Goal: Transaction & Acquisition: Download file/media

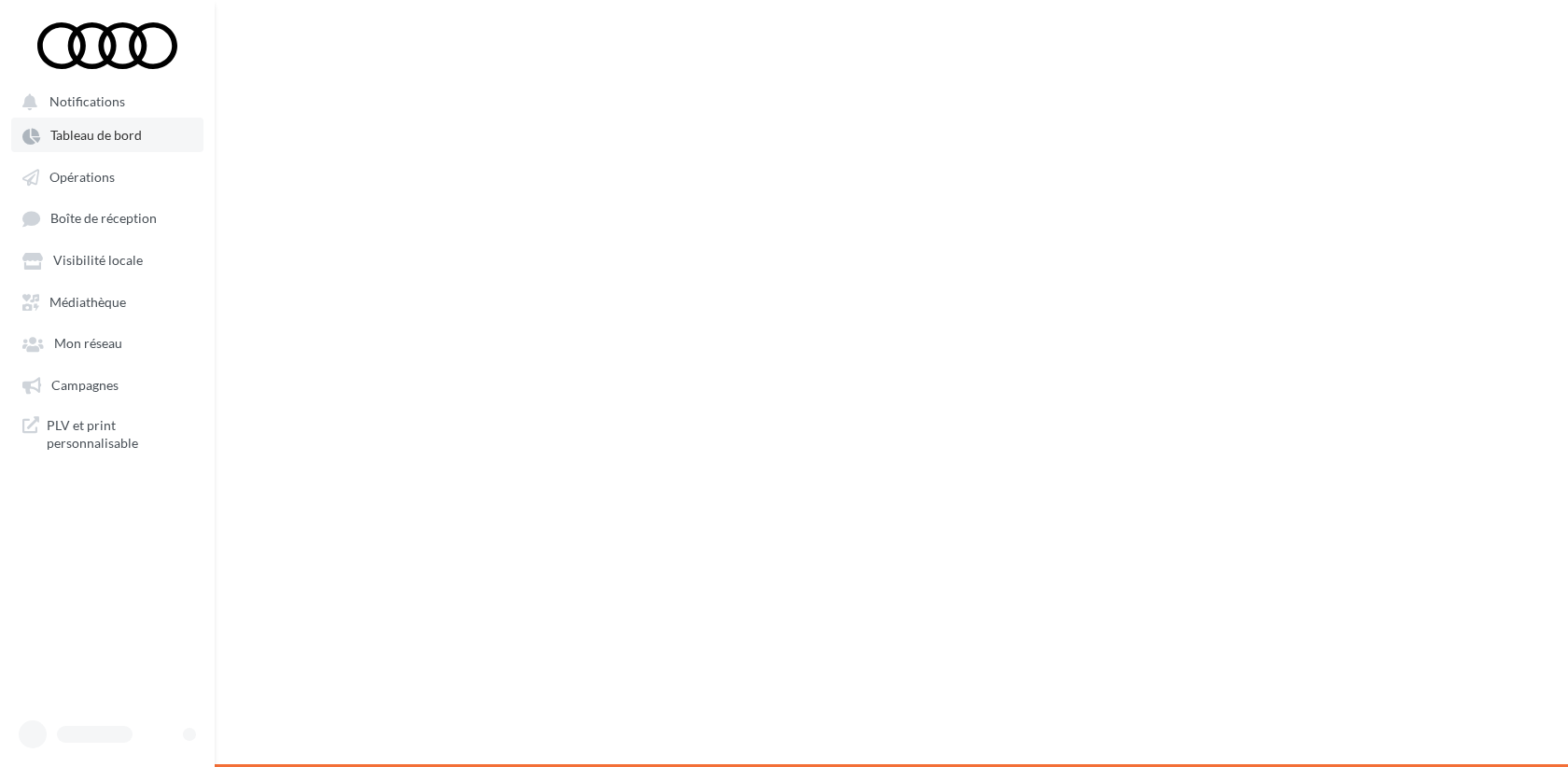
click at [148, 145] on link "Tableau de bord" at bounding box center [107, 134] width 192 height 34
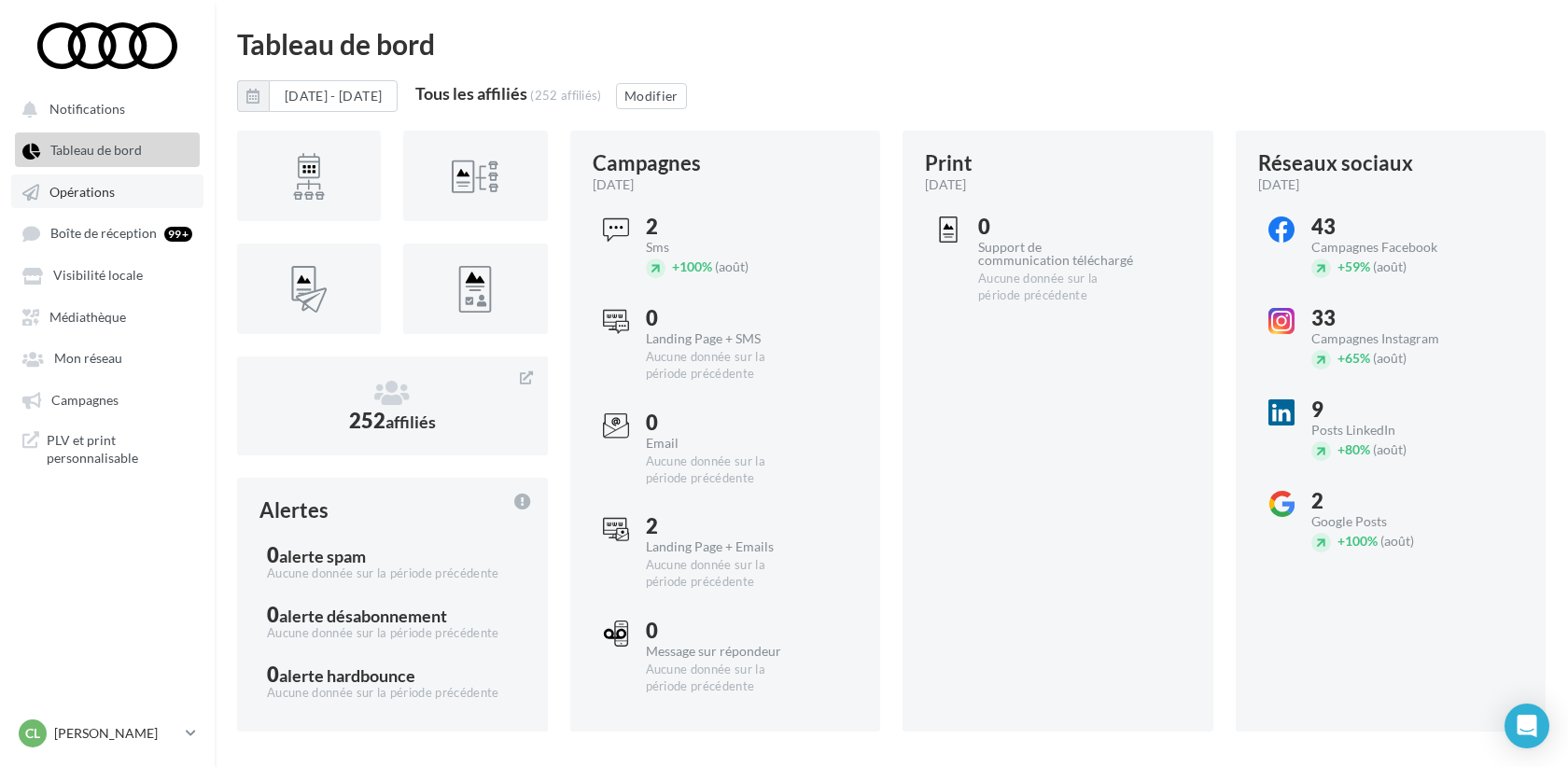
click at [98, 197] on span "Opérations" at bounding box center [81, 191] width 65 height 16
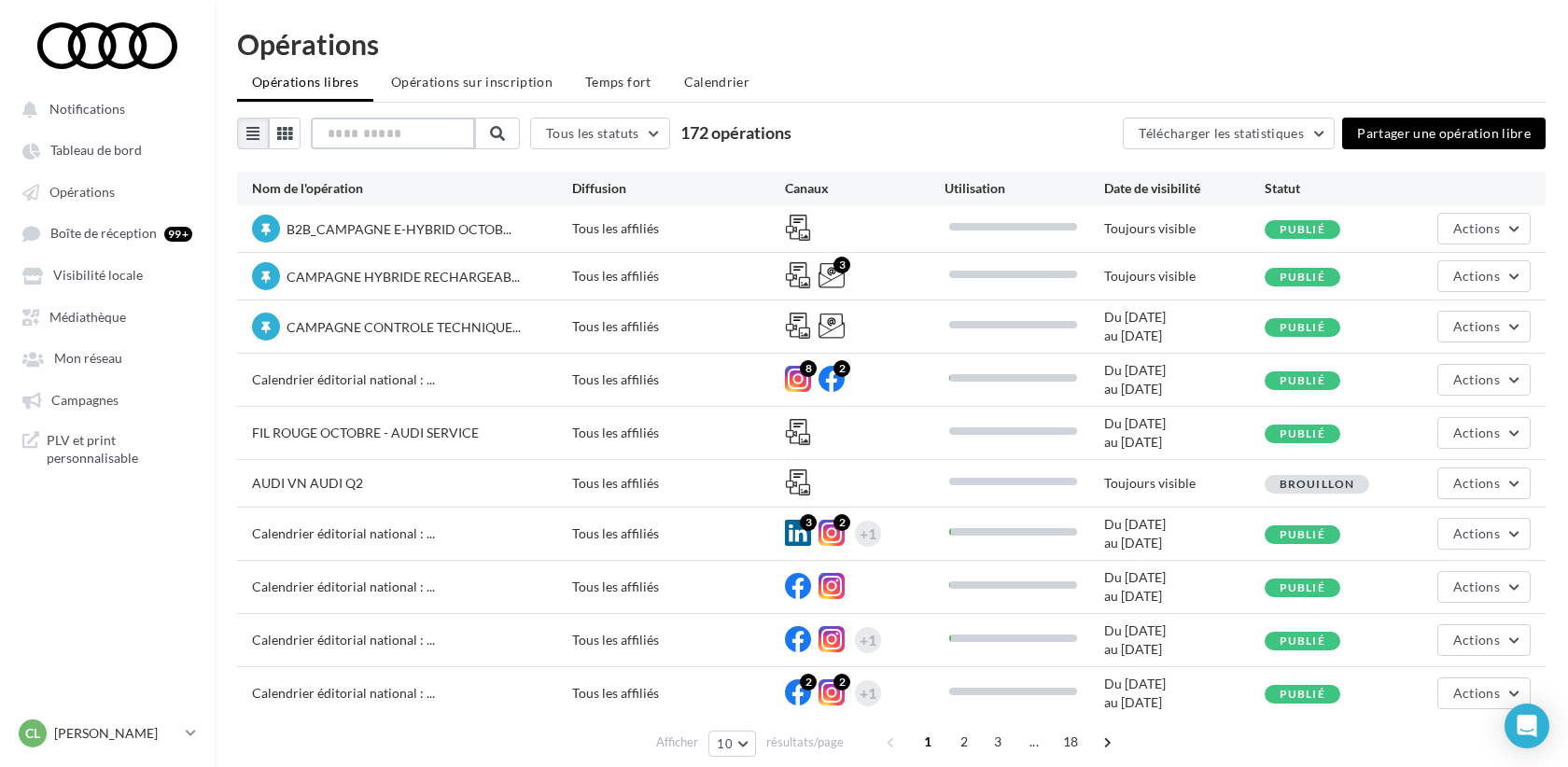
click at [375, 132] on input "text" at bounding box center [393, 133] width 165 height 32
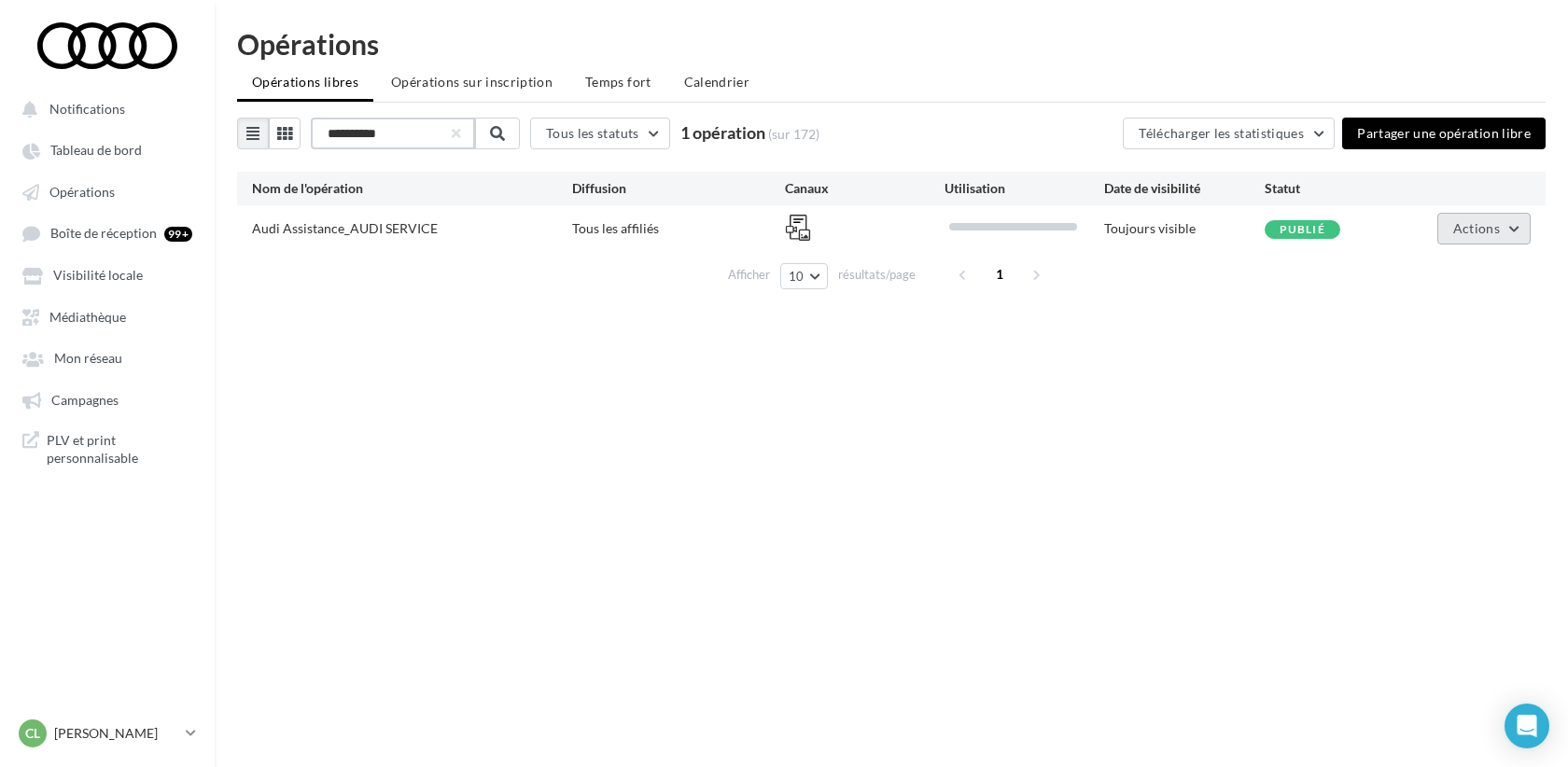
type input "**********"
click at [1481, 234] on span "Actions" at bounding box center [1475, 228] width 46 height 16
click at [1439, 270] on button "Editer" at bounding box center [1437, 271] width 186 height 48
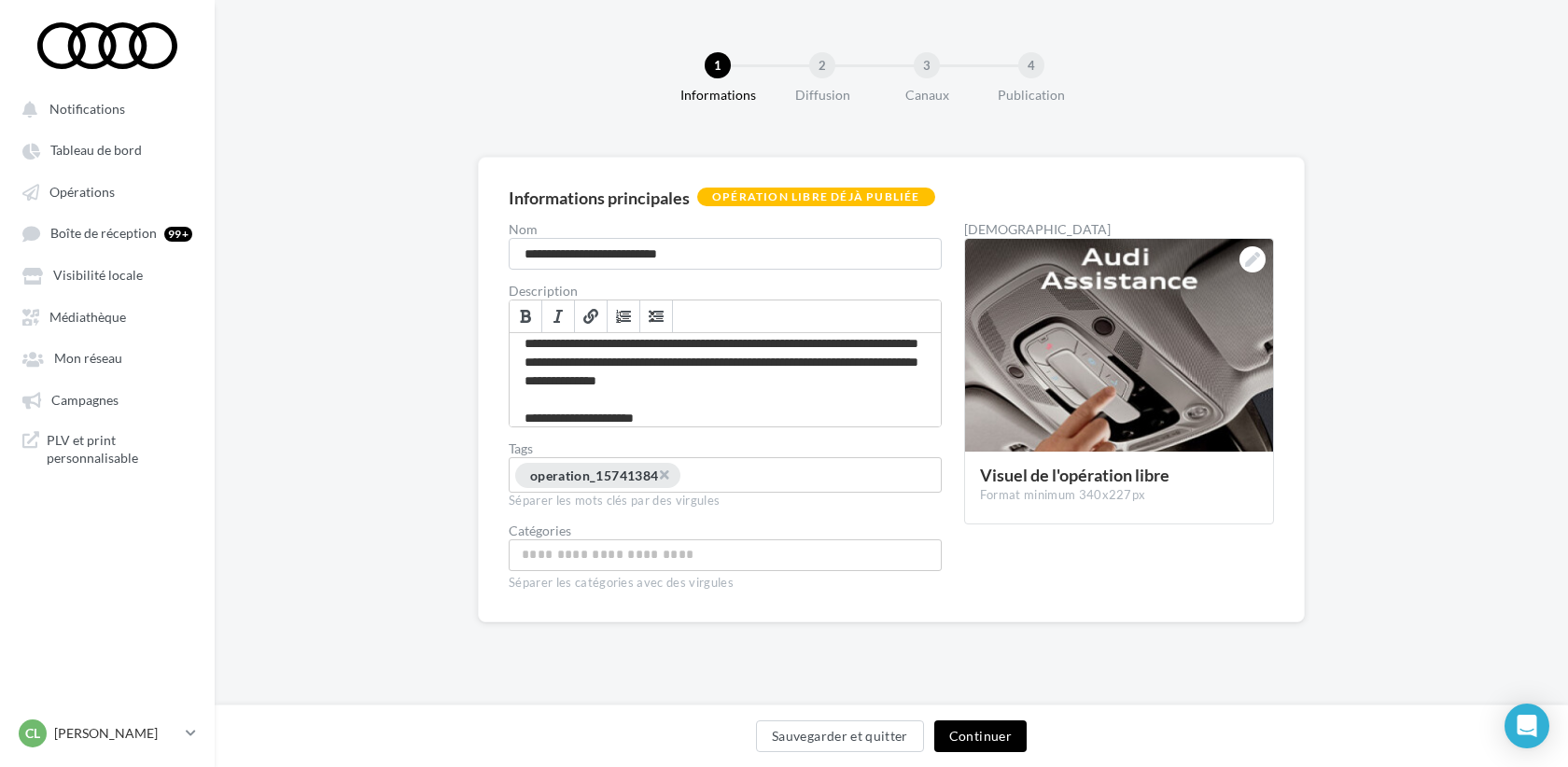
scroll to position [8, 0]
click at [100, 200] on span "Opérations" at bounding box center [81, 191] width 65 height 16
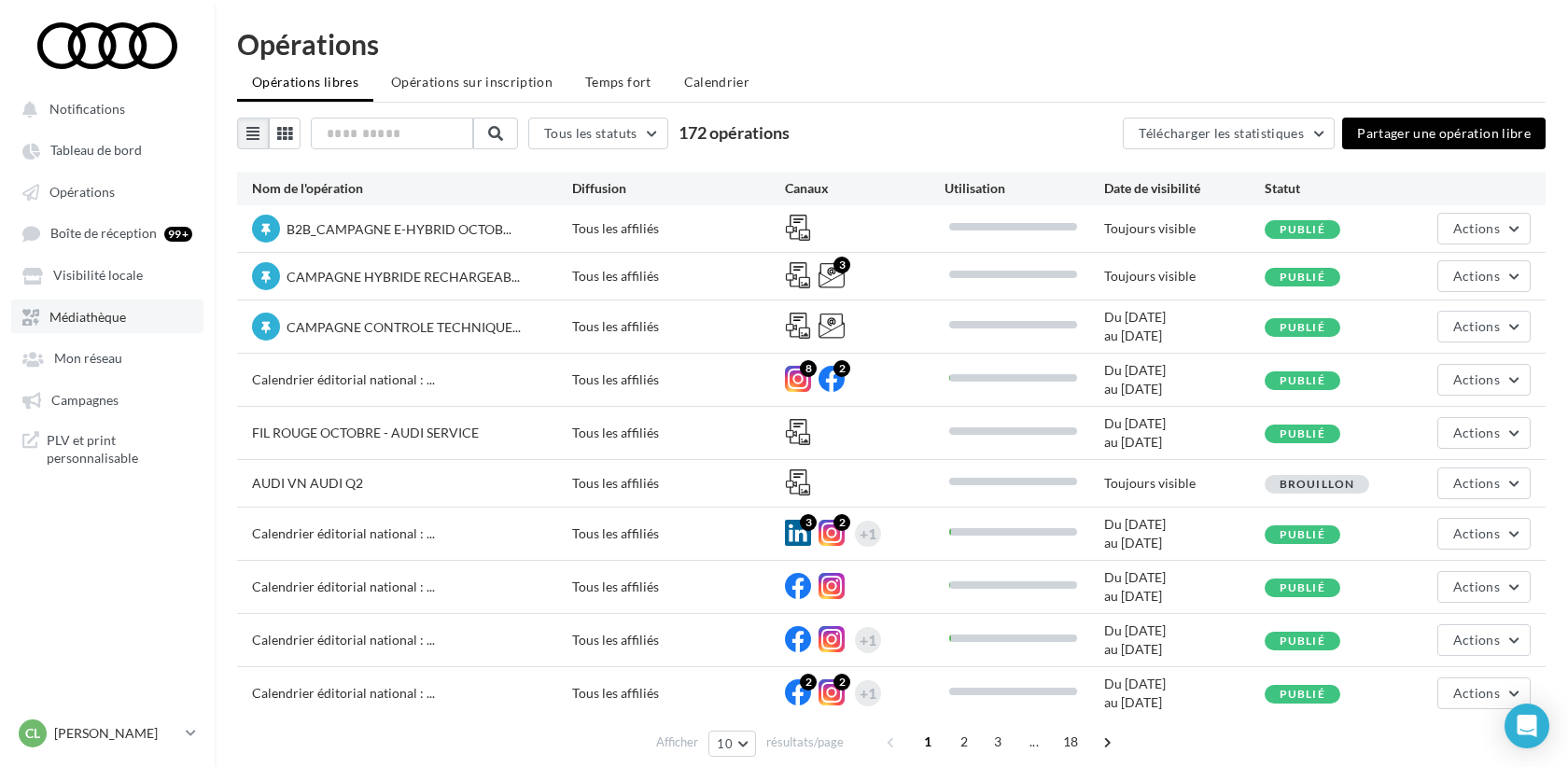
click at [117, 307] on link "Médiathèque" at bounding box center [107, 317] width 192 height 34
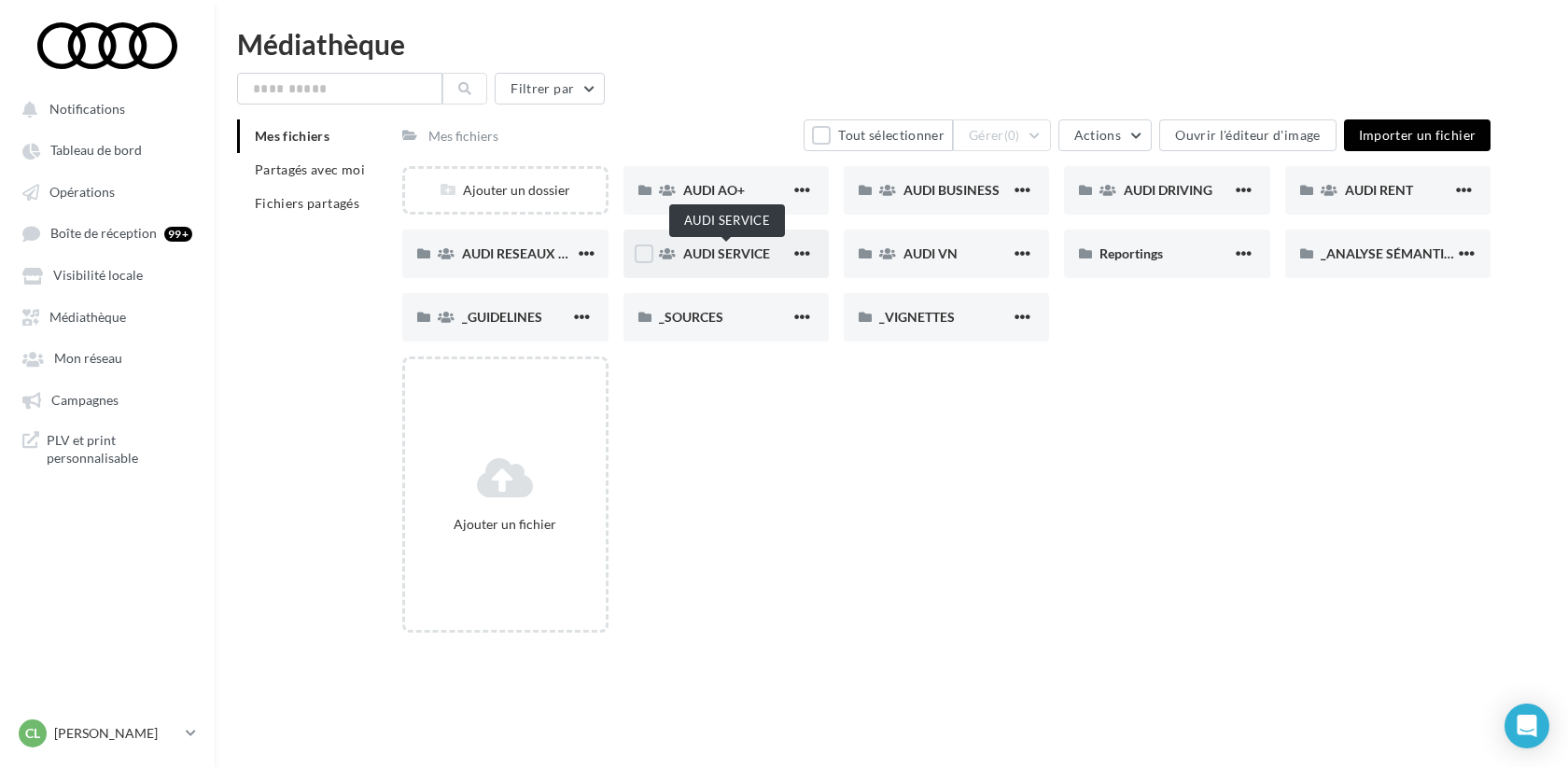
click at [724, 257] on span "AUDI SERVICE" at bounding box center [726, 253] width 87 height 16
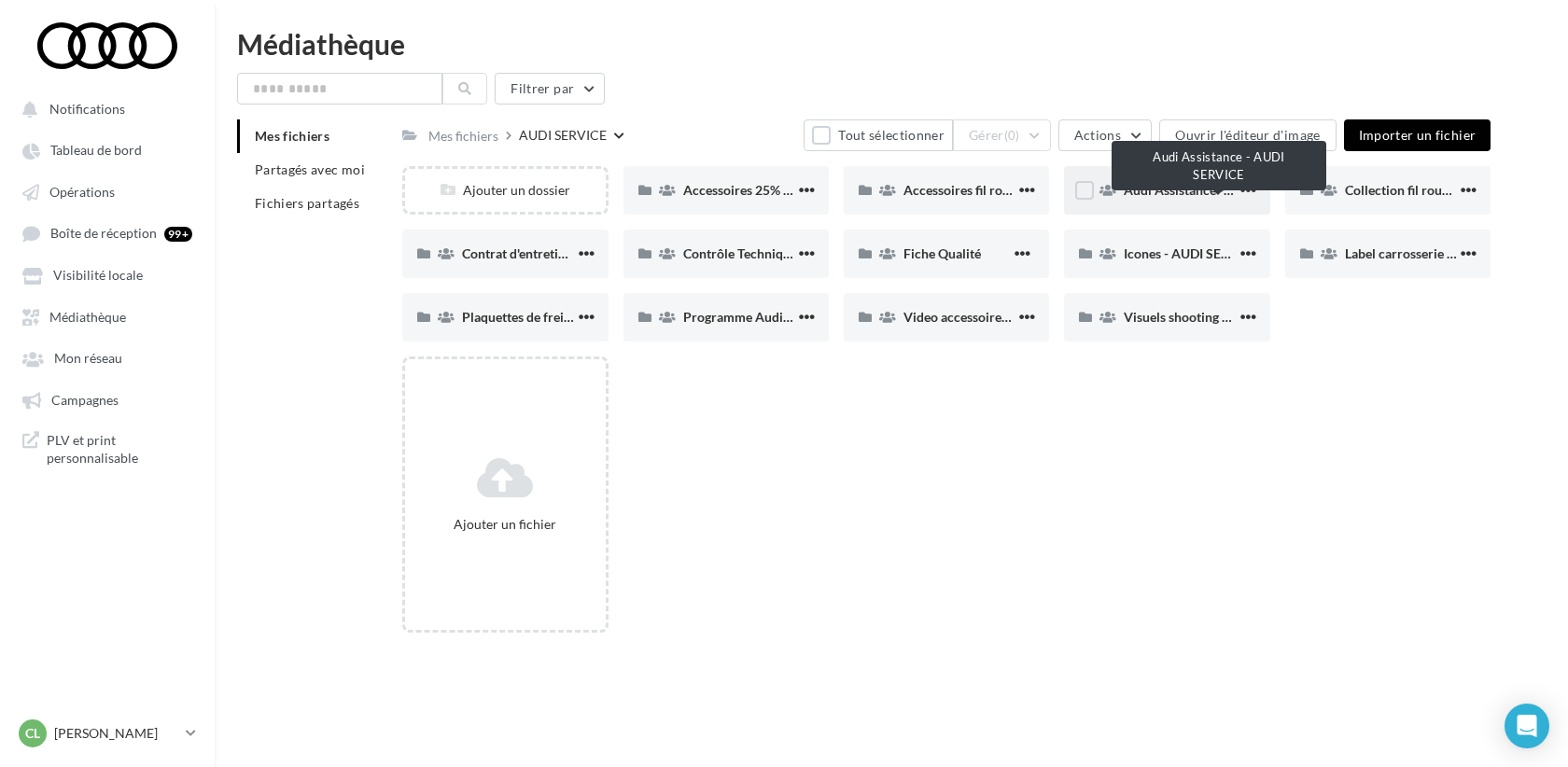
click at [1176, 191] on span "Audi Assistance - AUDI SERVICE" at bounding box center [1218, 189] width 189 height 16
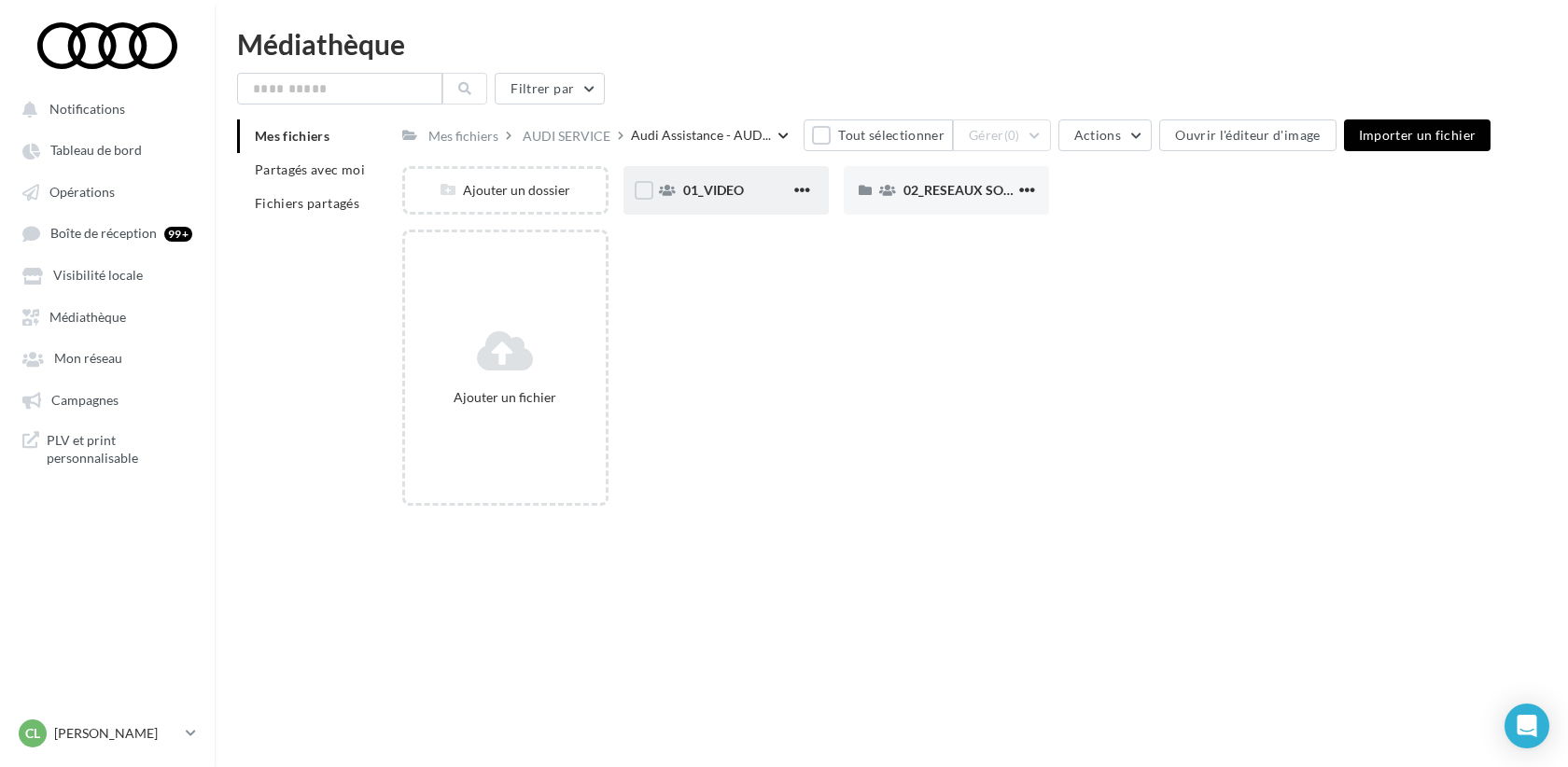
click at [746, 193] on div "01_VIDEO" at bounding box center [736, 190] width 107 height 19
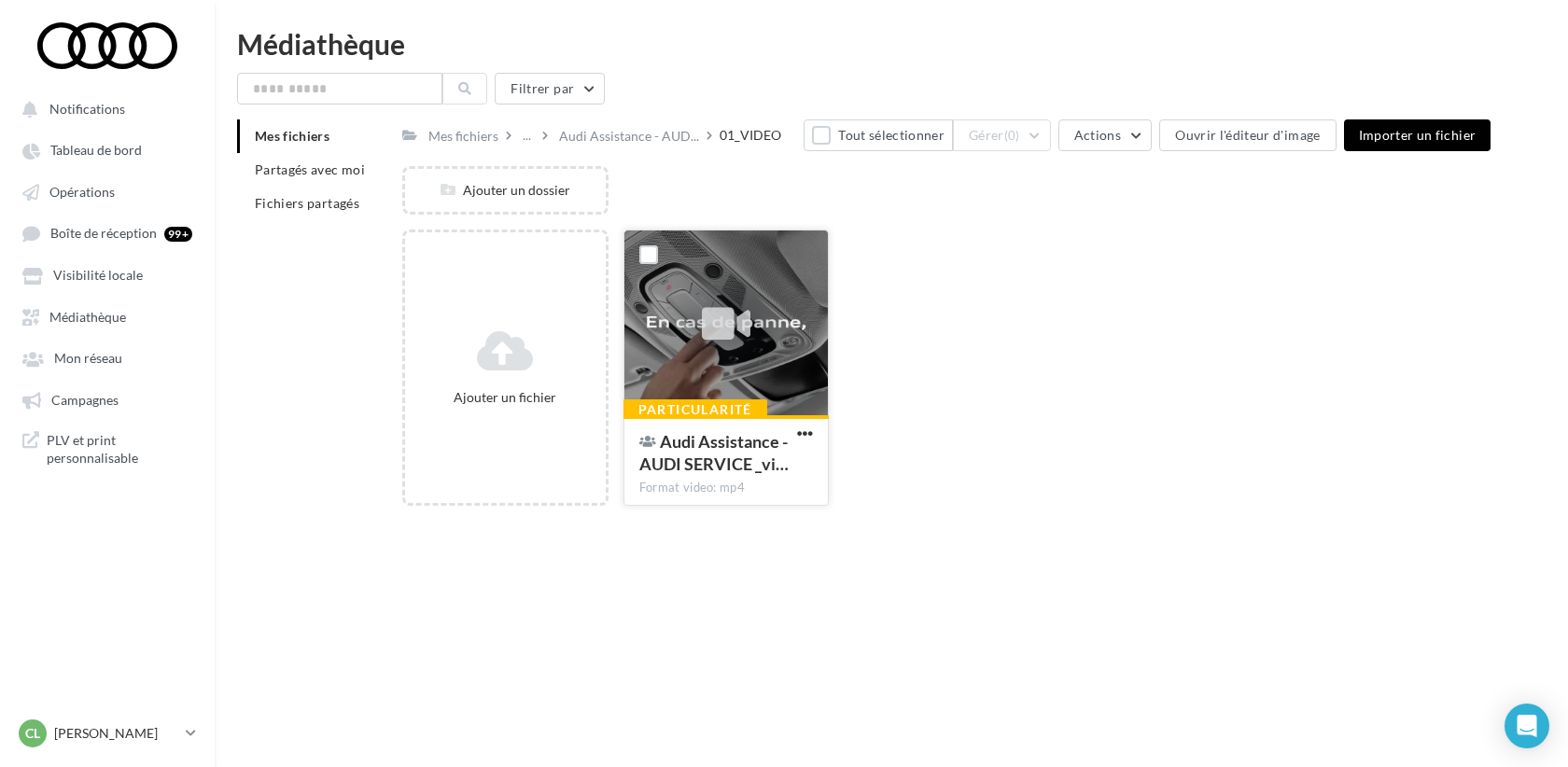
click at [735, 335] on icon at bounding box center [725, 323] width 48 height 43
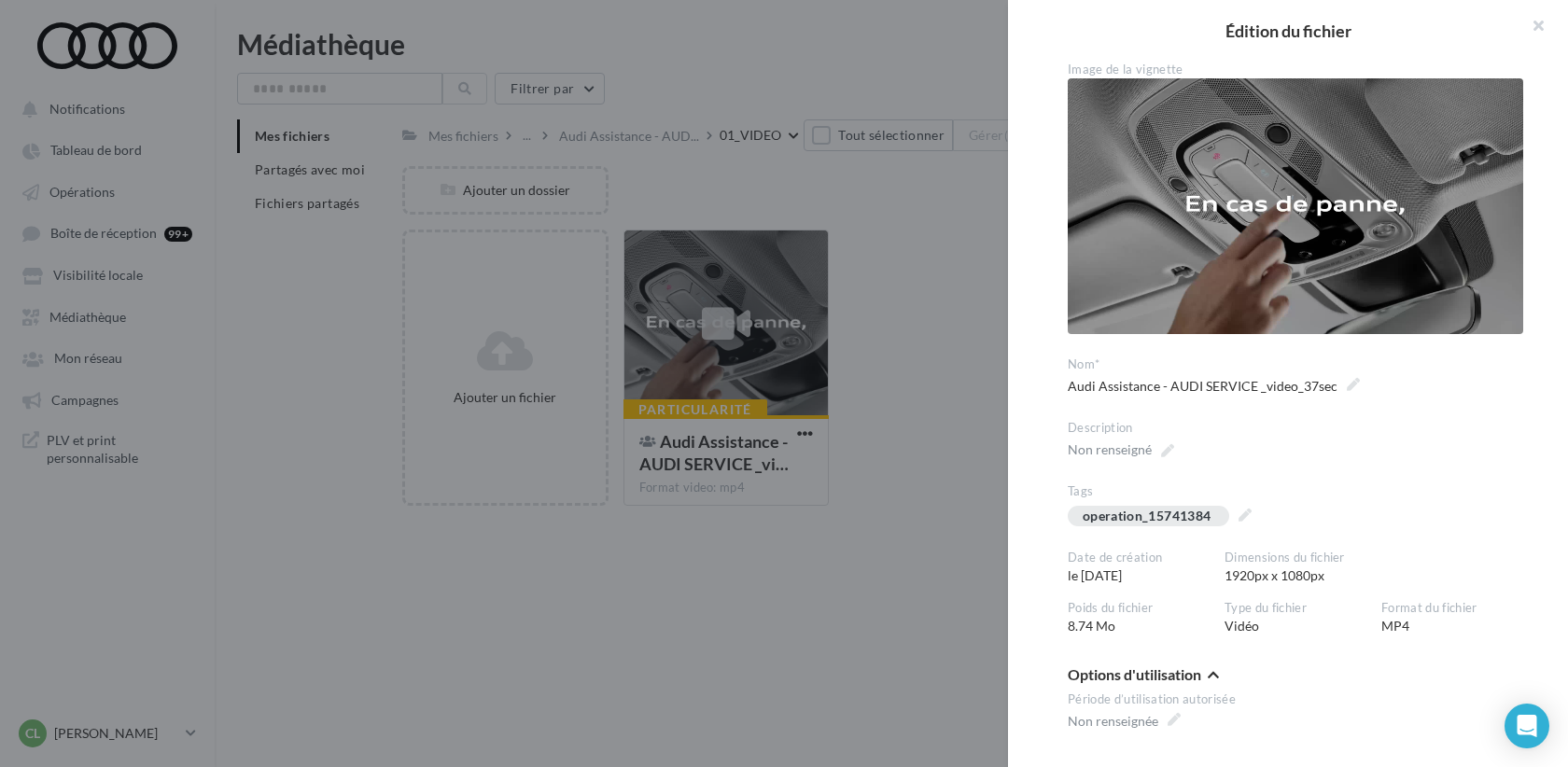
click at [683, 632] on div at bounding box center [784, 383] width 1568 height 767
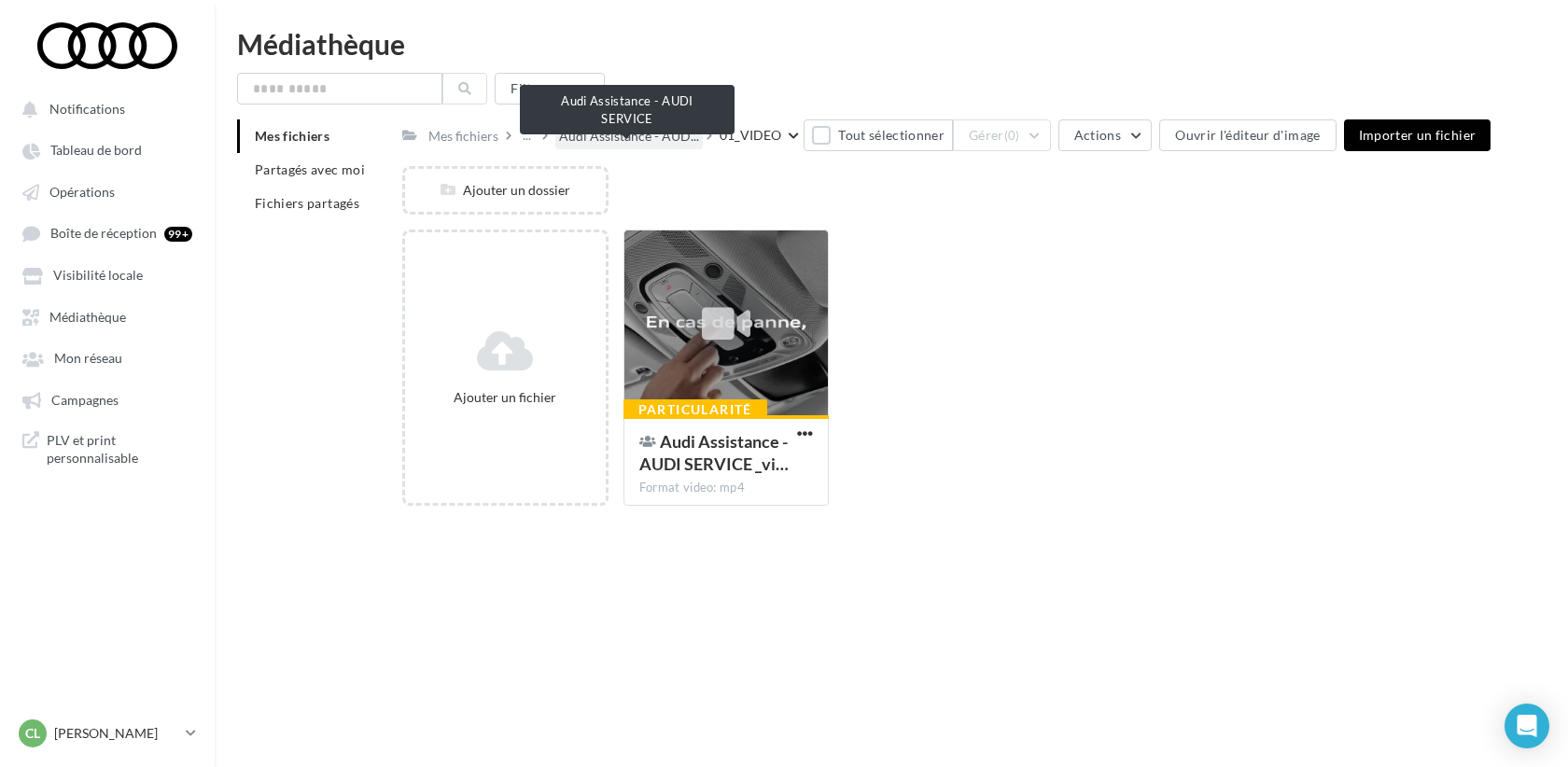
click at [662, 136] on span "Audi Assistance - AUD..." at bounding box center [629, 136] width 140 height 19
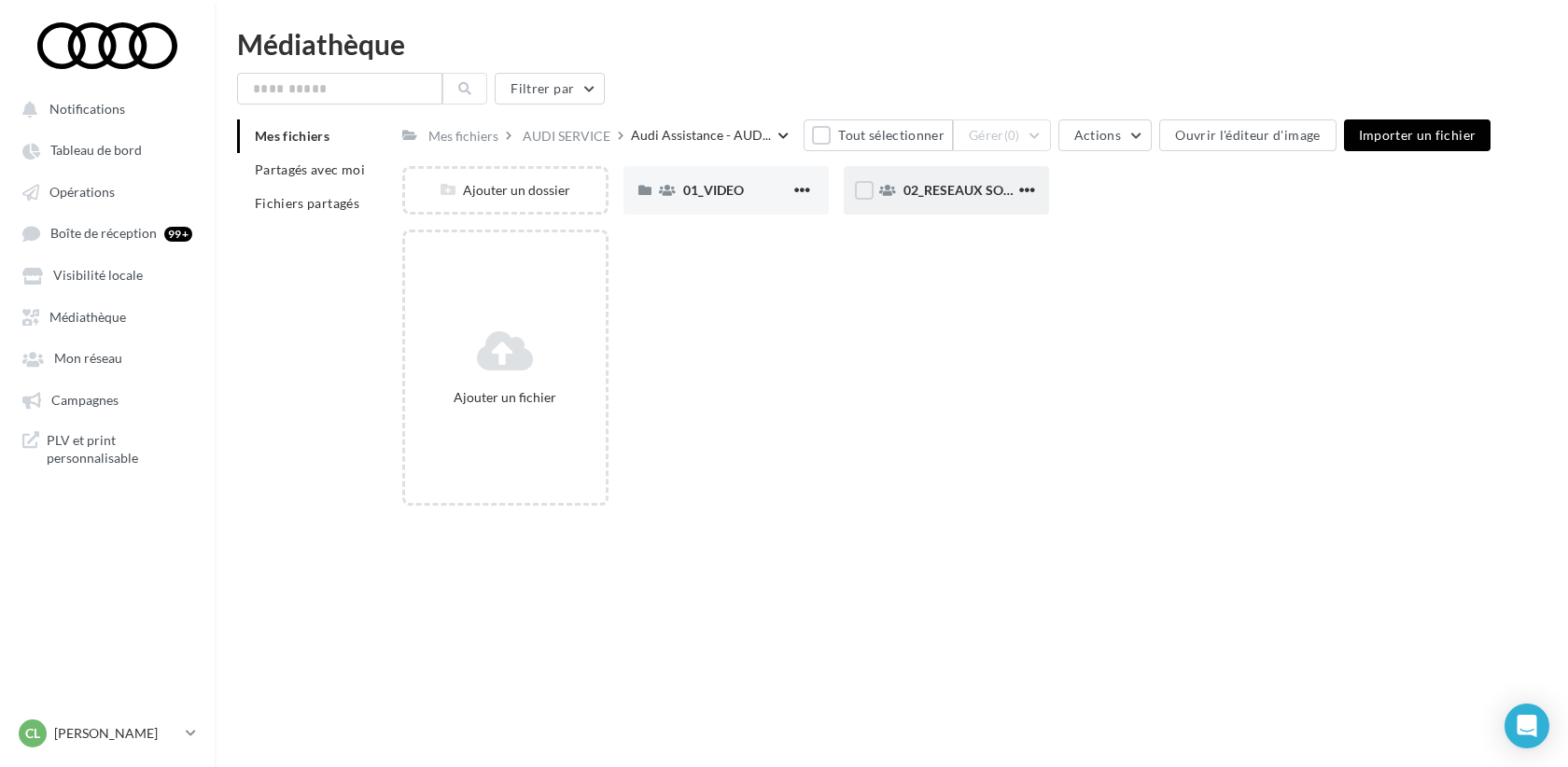
click at [924, 207] on div "02_RESEAUX SOCIAUX" at bounding box center [946, 190] width 205 height 48
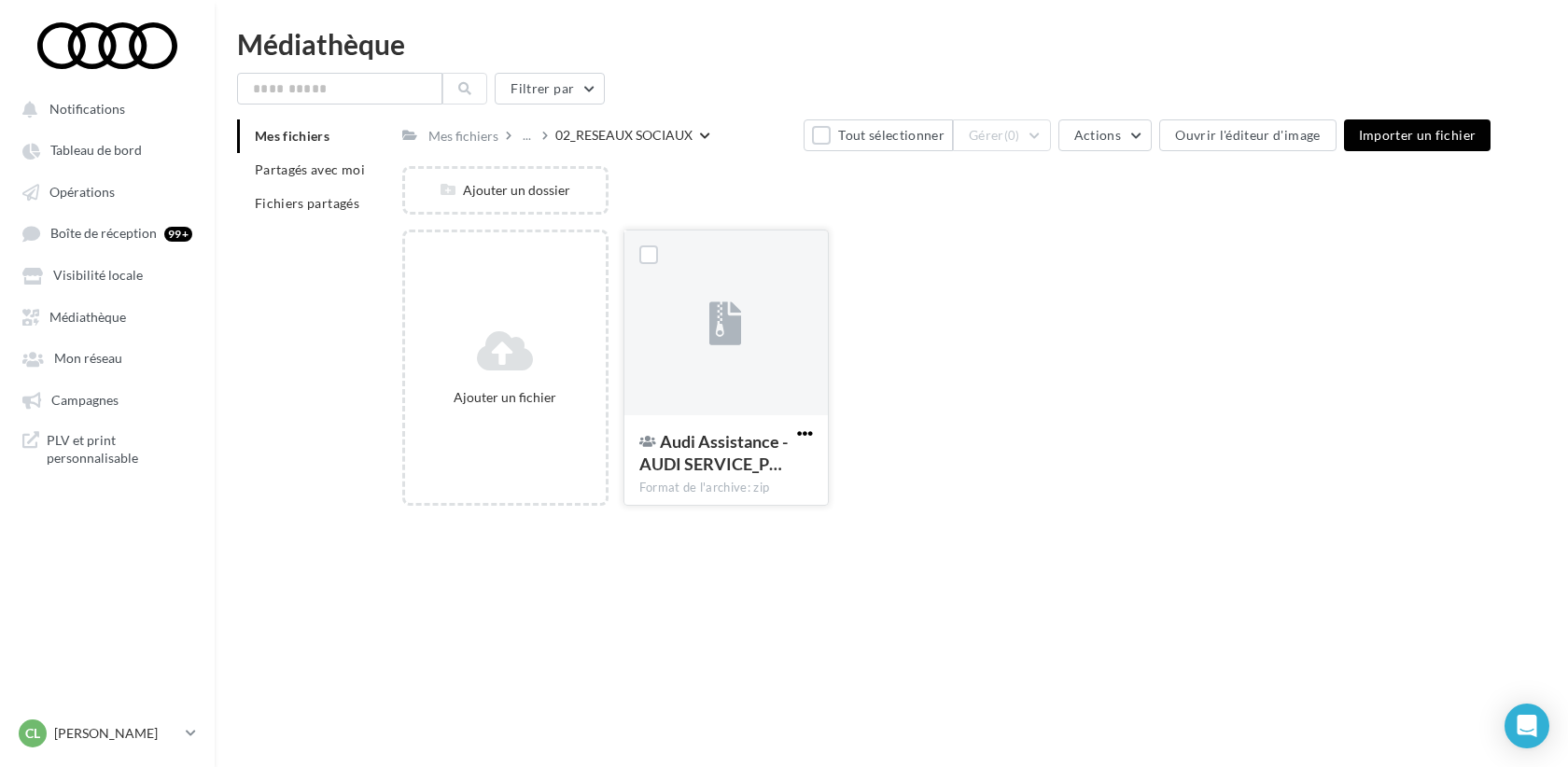
click at [797, 427] on span "button" at bounding box center [805, 433] width 16 height 16
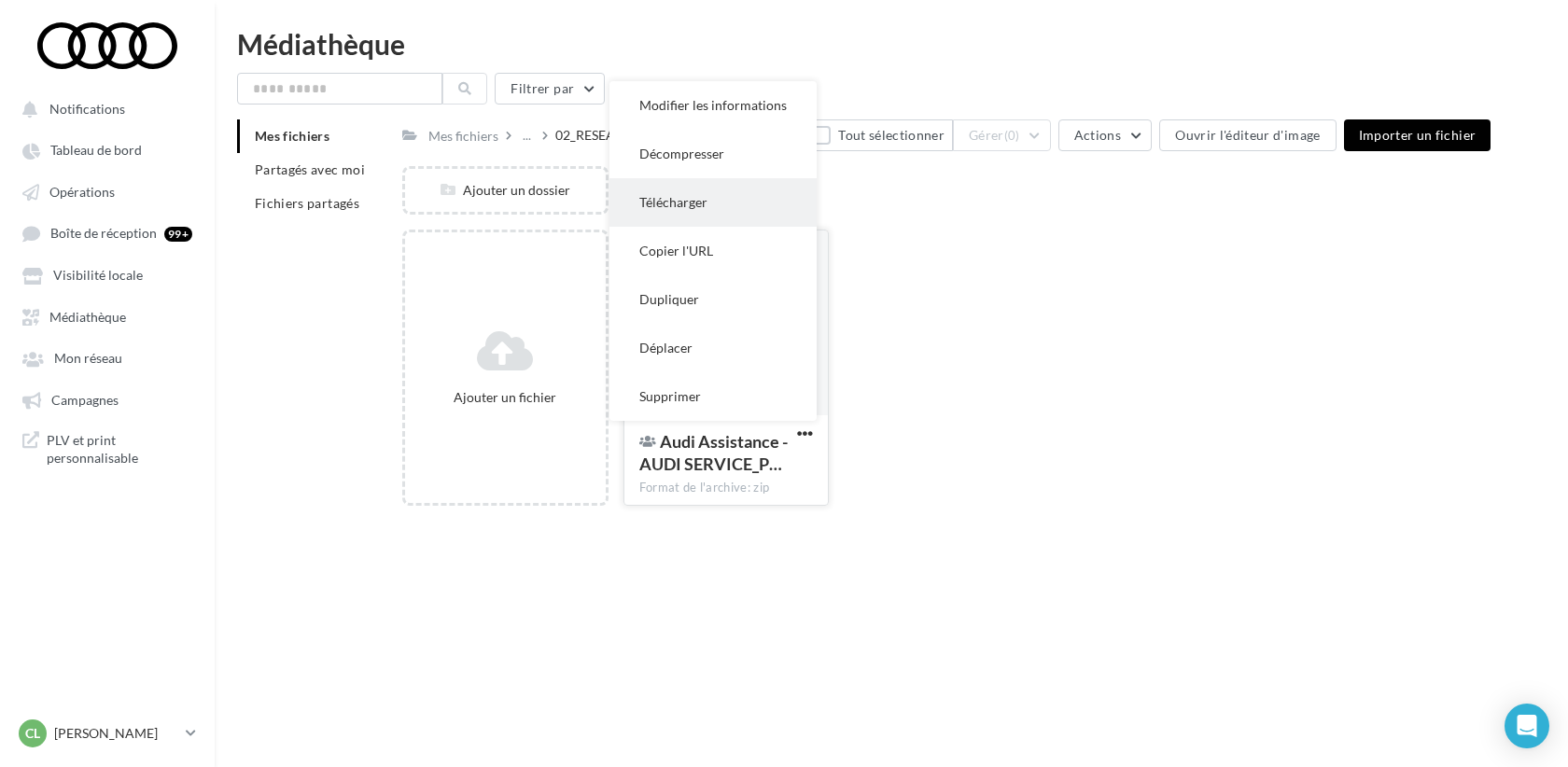
click at [674, 198] on button "Télécharger" at bounding box center [712, 201] width 207 height 48
